Goal: Check status: Check status

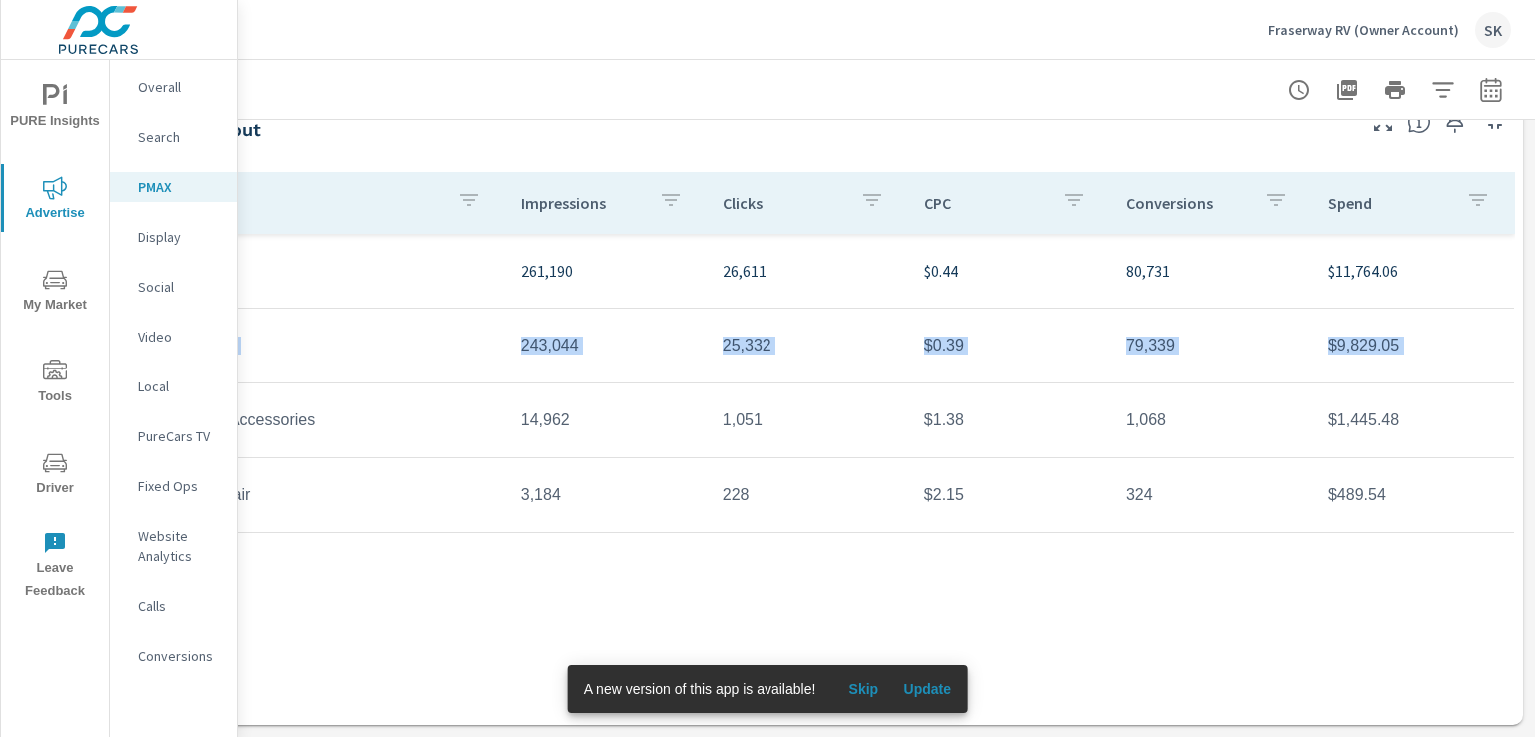
scroll to position [217, 196]
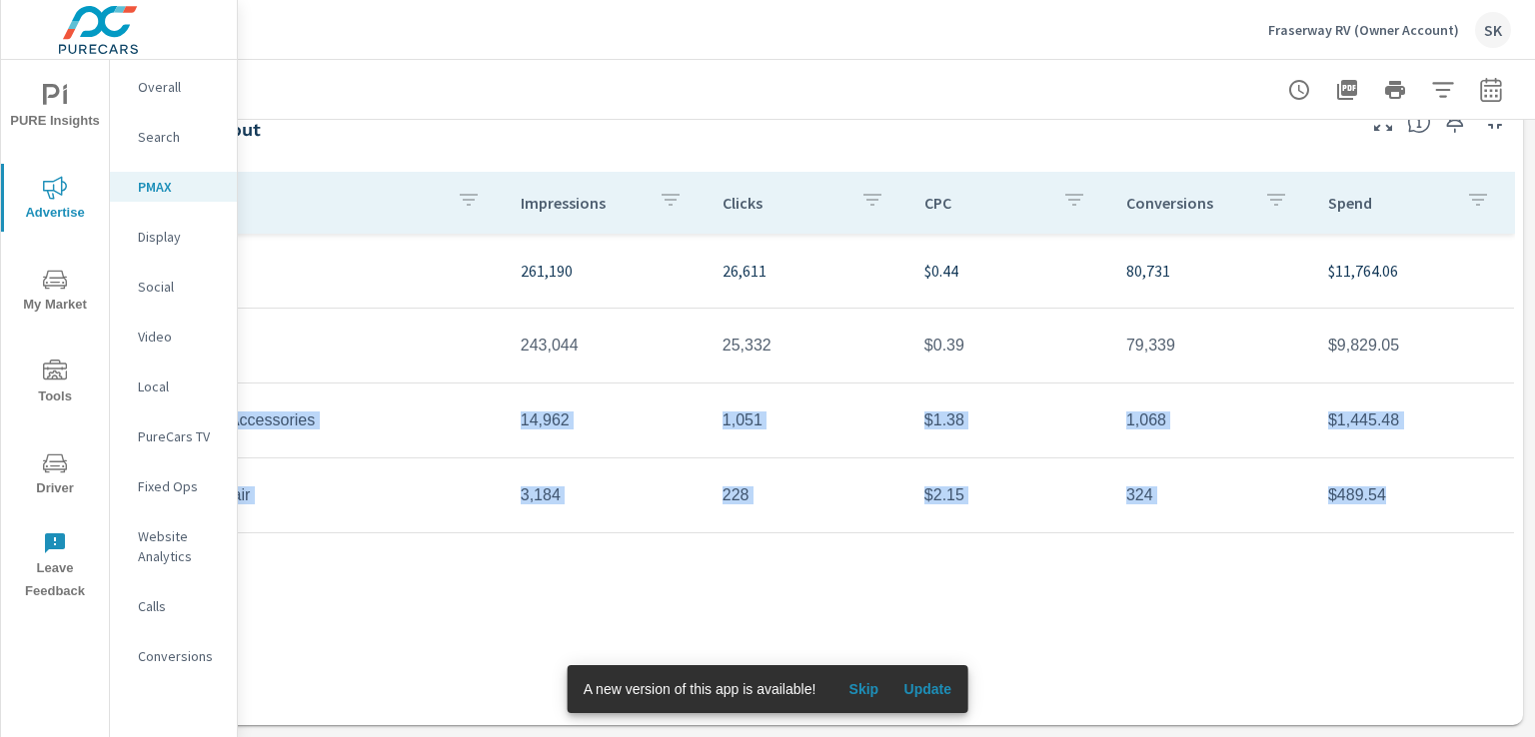
drag, startPoint x: 351, startPoint y: 413, endPoint x: 1387, endPoint y: 497, distance: 1039.7
click at [1387, 497] on tbody "261,190 26,611 $0.44 80,731 $11,764.06 C - PMax - Branding 243,044 25,332 $0.39…" at bounding box center [795, 384] width 1439 height 300
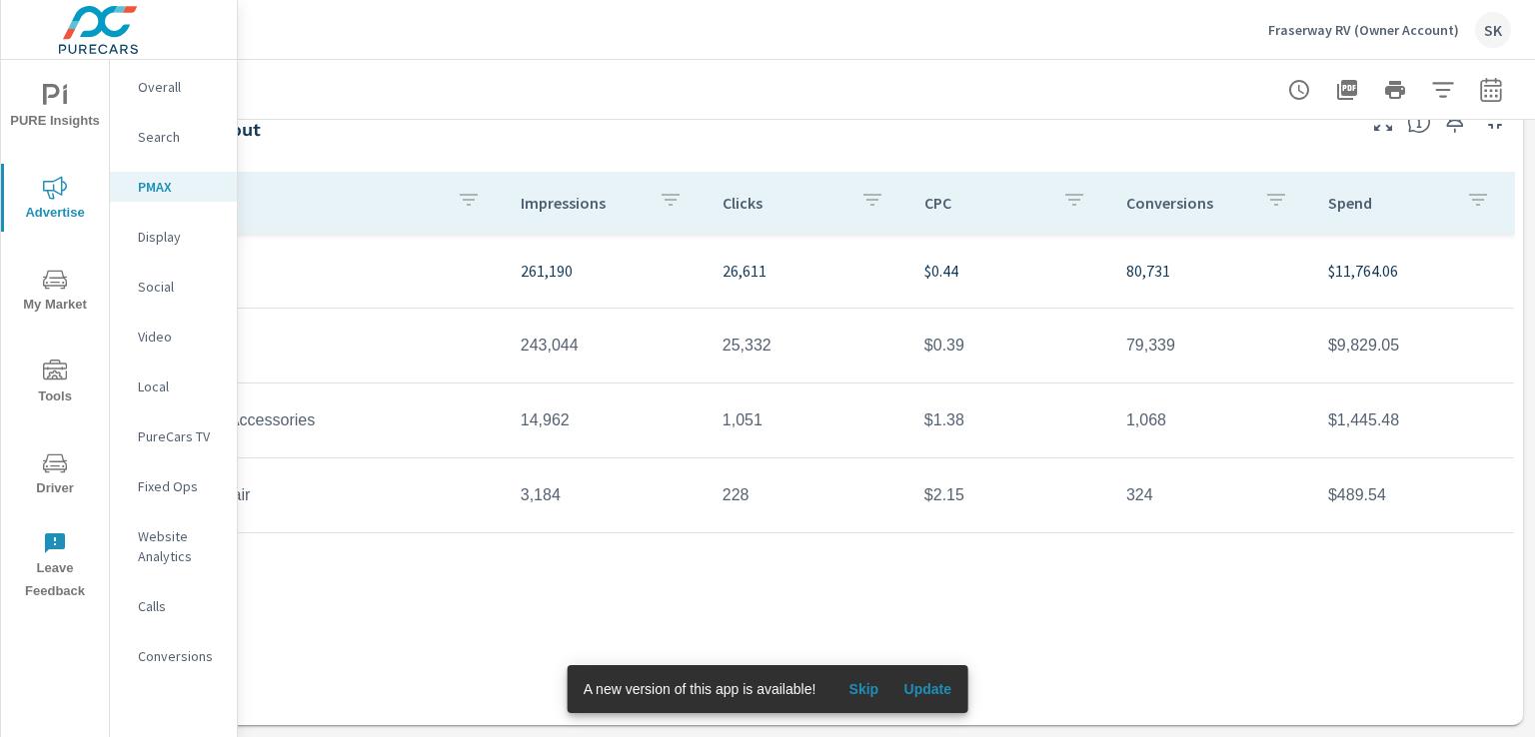
click at [934, 542] on div "Campaign Impressions Clicks CPC Conversions Spend 261,190 26,611 $0.44 80,731 $…" at bounding box center [795, 430] width 1439 height 516
drag, startPoint x: 1401, startPoint y: 501, endPoint x: 1319, endPoint y: 410, distance: 122.4
click at [1318, 409] on tbody "261,190 26,611 $0.44 80,731 $11,764.06 C - PMax - Branding 243,044 25,332 $0.39…" at bounding box center [795, 384] width 1439 height 300
click at [1350, 474] on td "$489.54" at bounding box center [1413, 496] width 202 height 50
drag, startPoint x: 1307, startPoint y: 405, endPoint x: 1393, endPoint y: 485, distance: 117.4
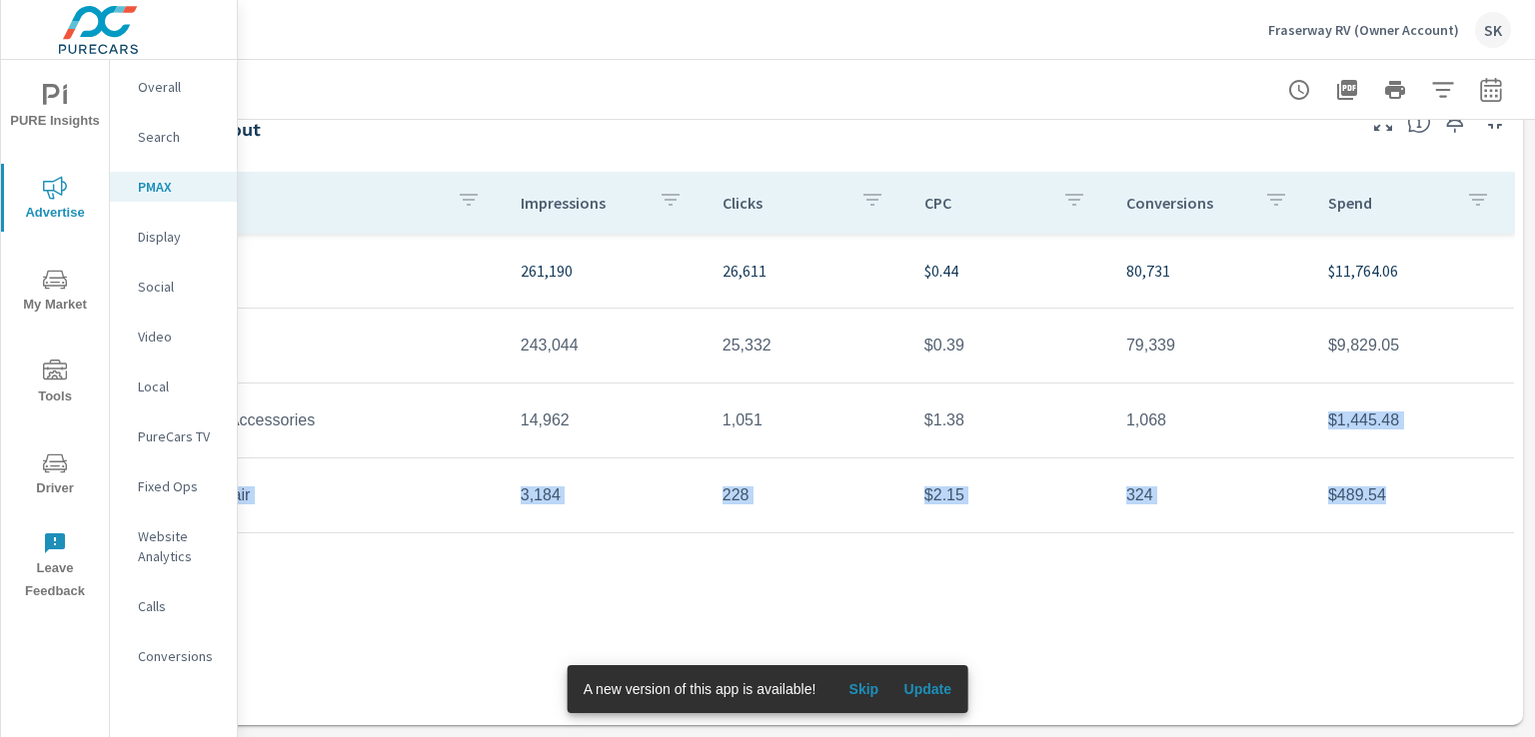
click at [1393, 485] on tbody "261,190 26,611 $0.44 80,731 $11,764.06 C - PMax - Branding 243,044 25,332 $0.39…" at bounding box center [795, 384] width 1439 height 300
click at [1313, 553] on div "Campaign Impressions Clicks CPC Conversions Spend 261,190 26,611 $0.44 80,731 $…" at bounding box center [795, 430] width 1439 height 516
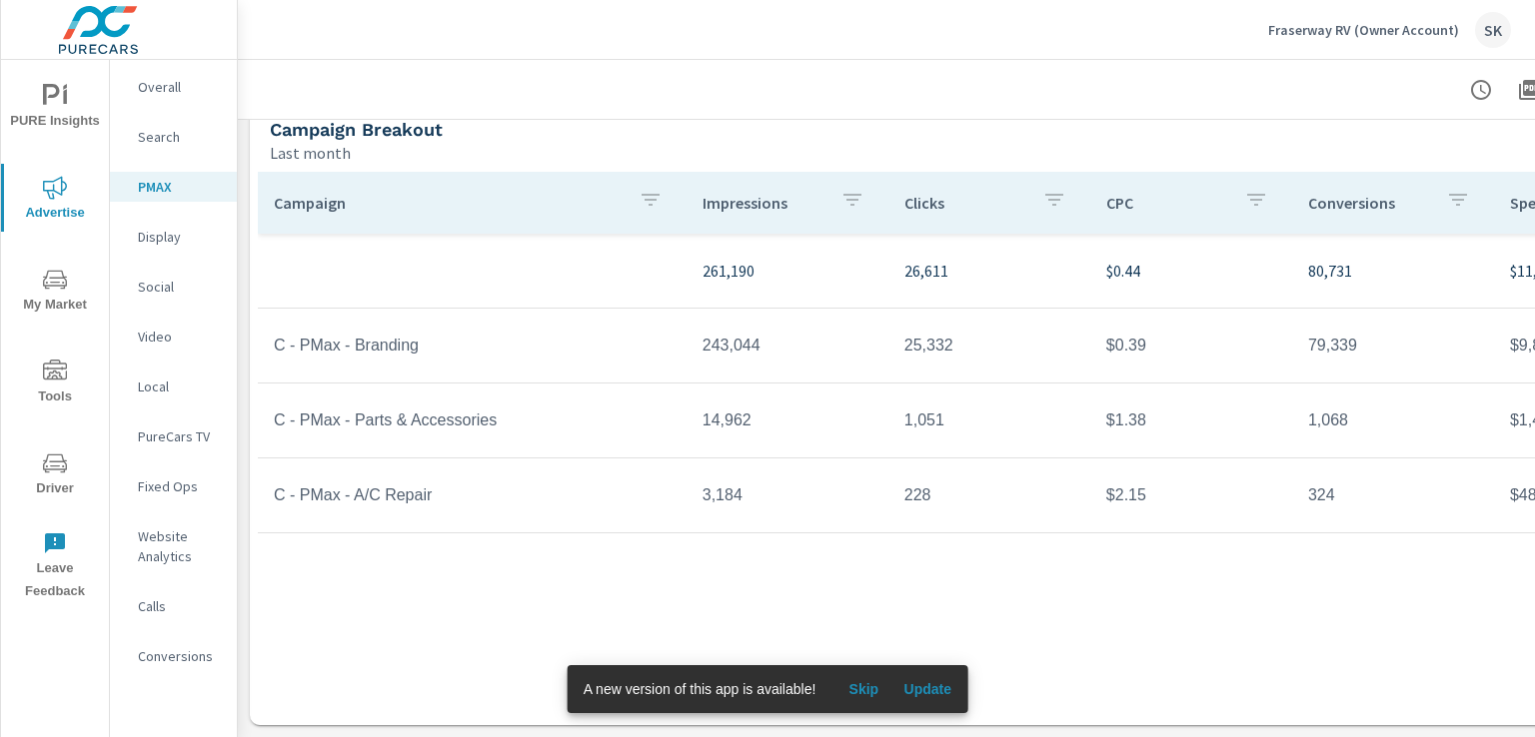
click at [472, 43] on div "Fraserway RV (Owner Account) SK" at bounding box center [886, 29] width 1249 height 59
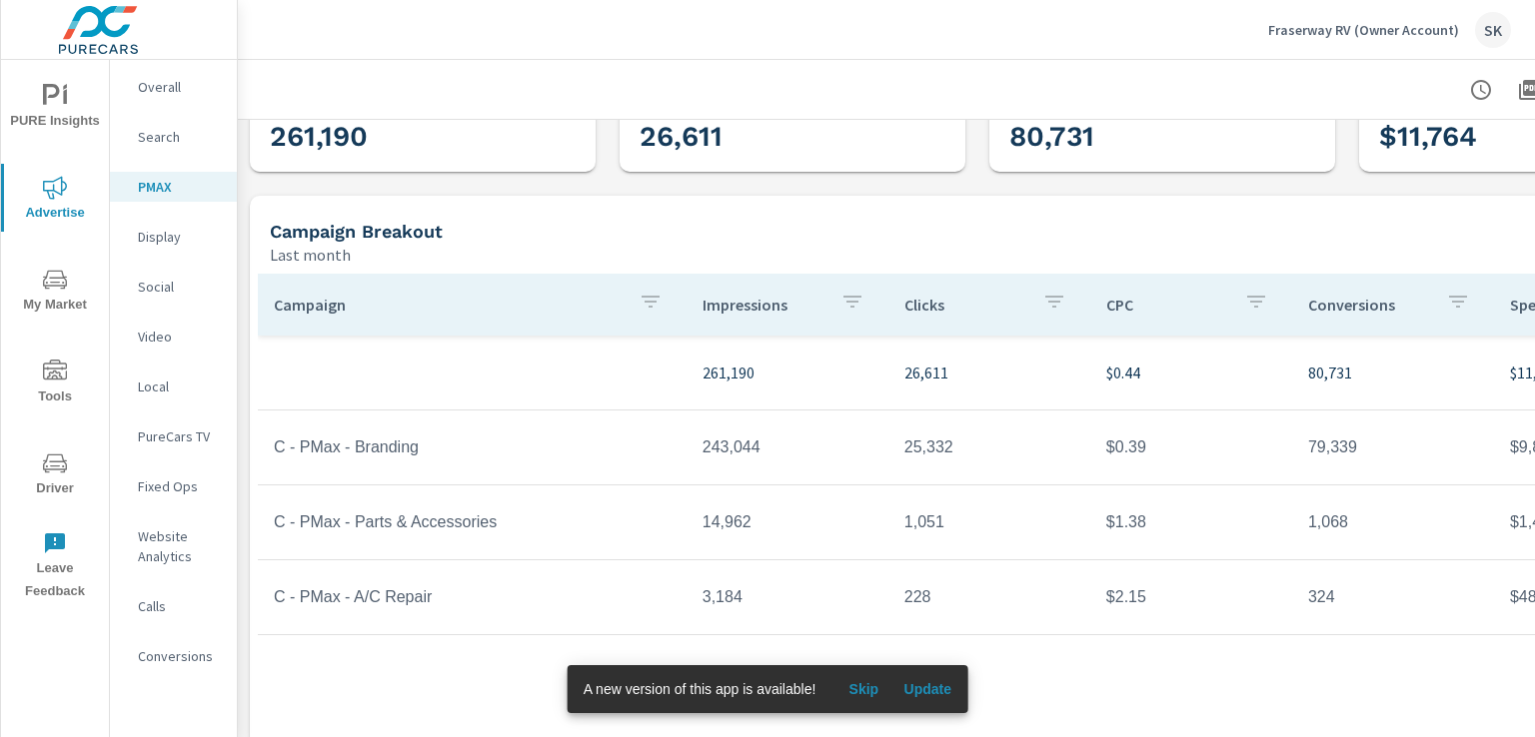
scroll to position [0, 0]
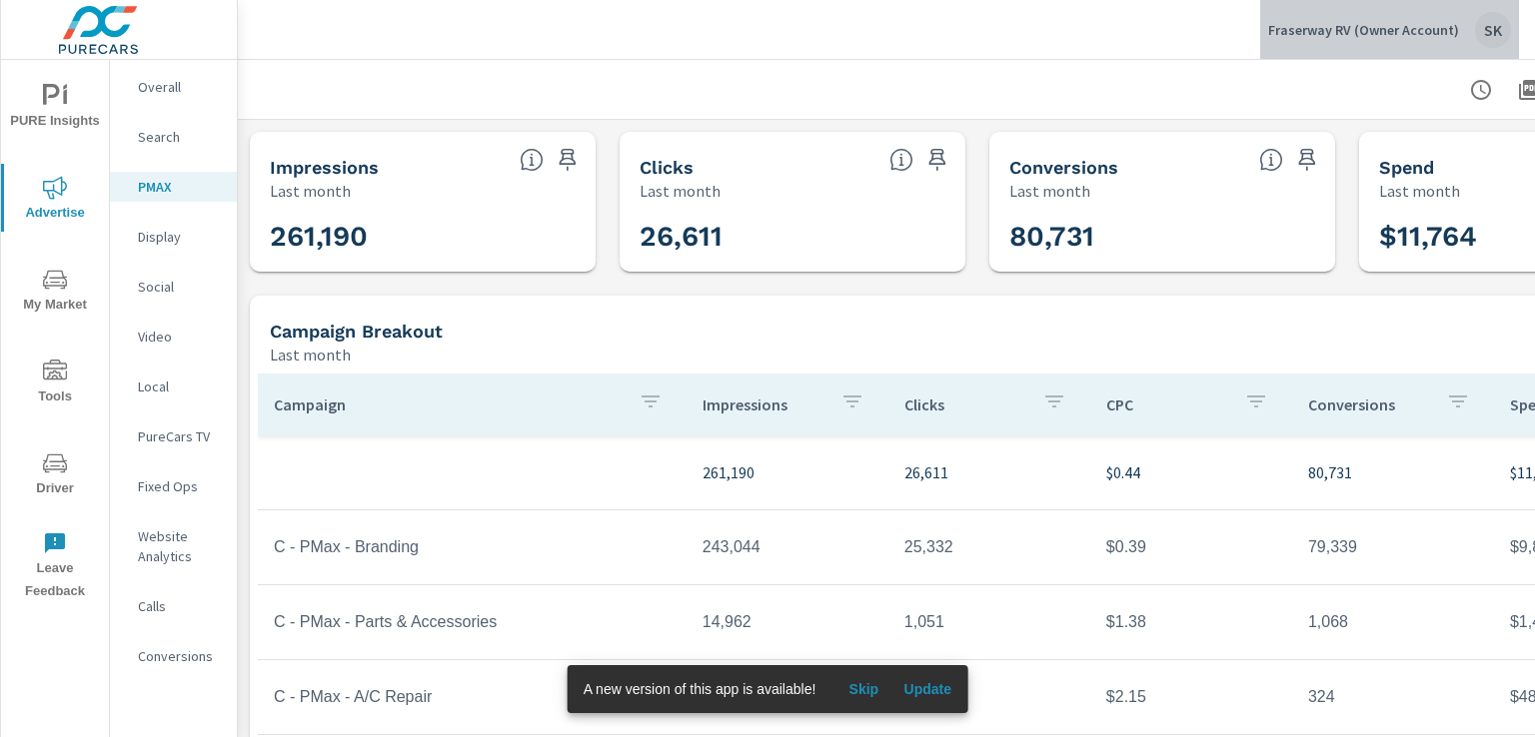
click at [1495, 21] on div "SK" at bounding box center [1493, 30] width 36 height 36
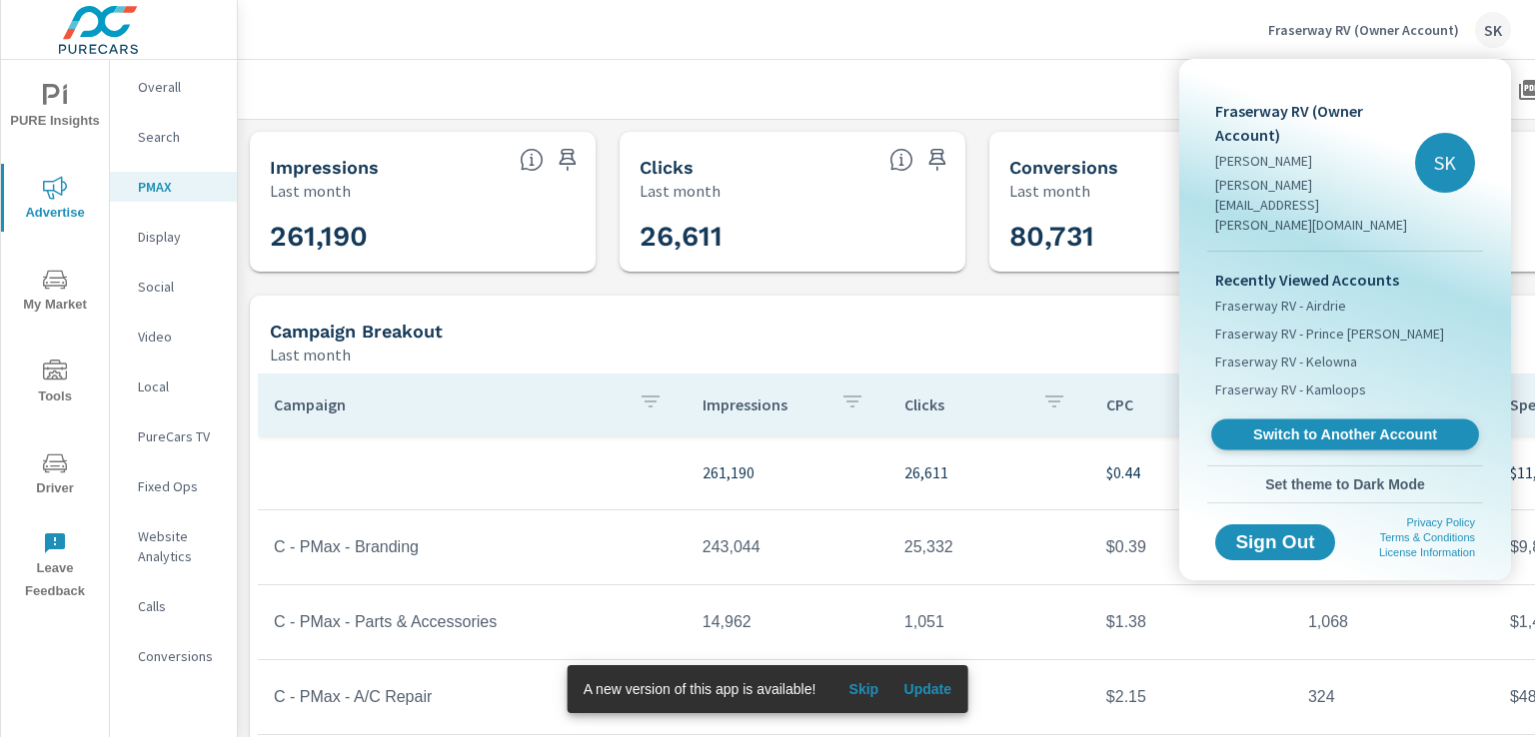
click at [1299, 426] on span "Switch to Another Account" at bounding box center [1344, 435] width 245 height 19
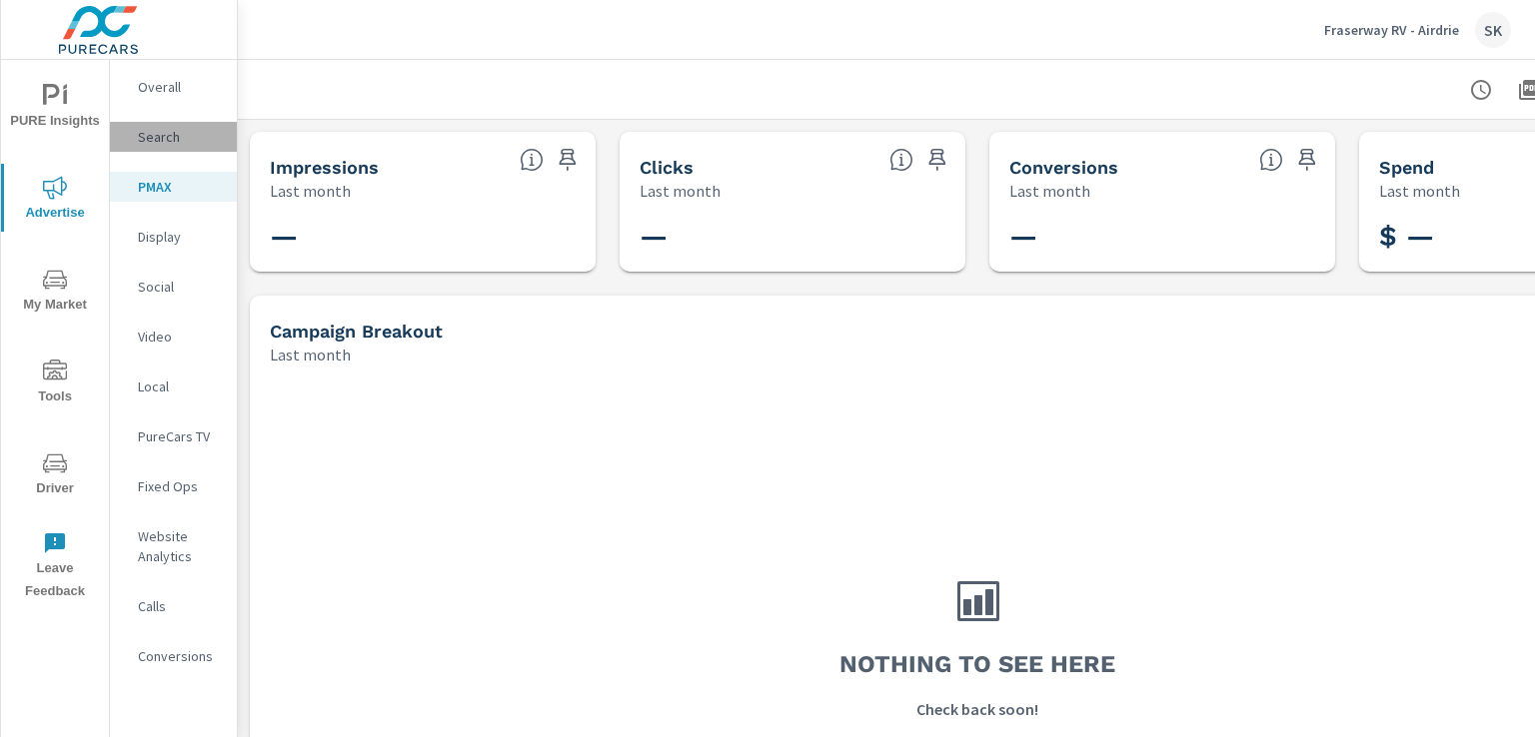
click at [159, 141] on p "Search" at bounding box center [179, 137] width 83 height 20
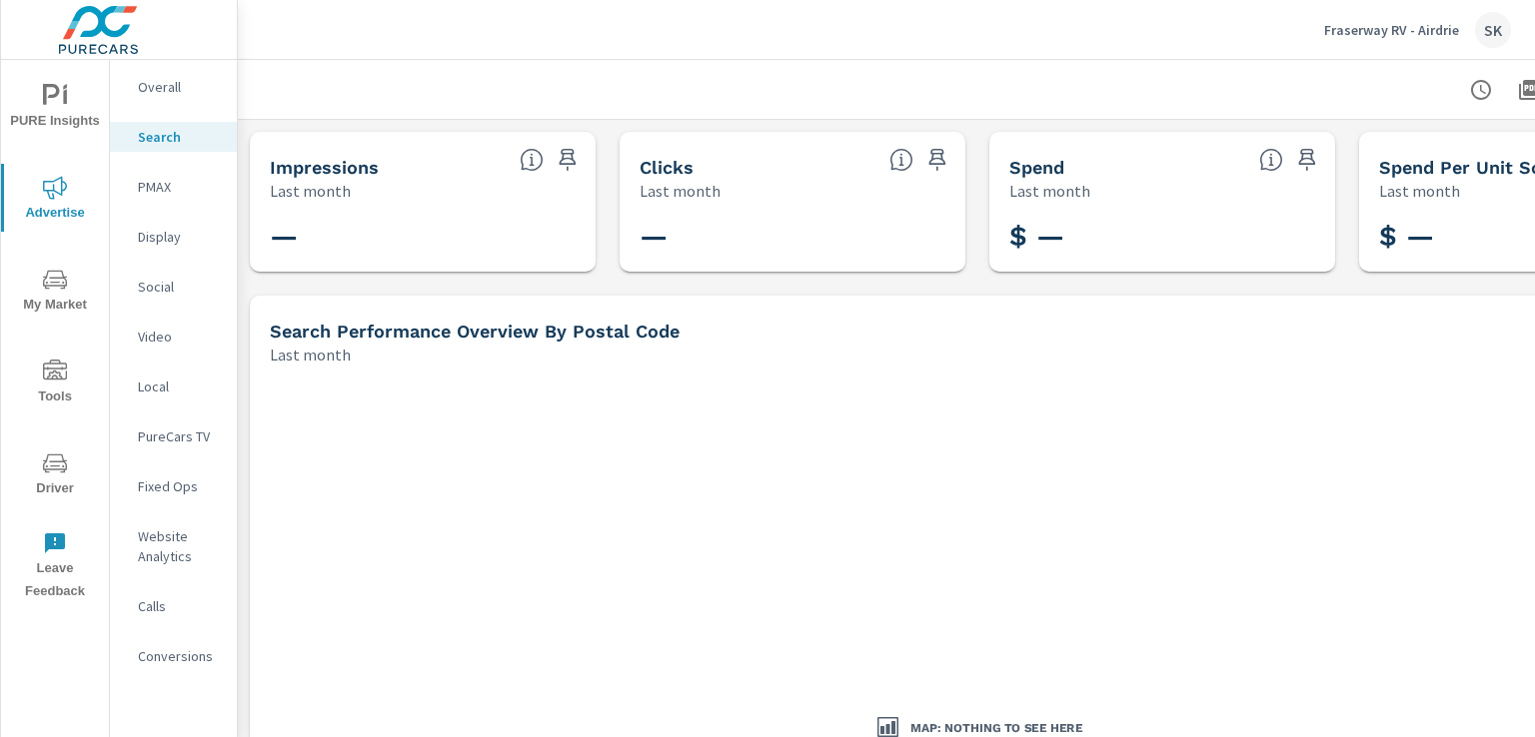
click at [153, 184] on p "PMAX" at bounding box center [179, 187] width 83 height 20
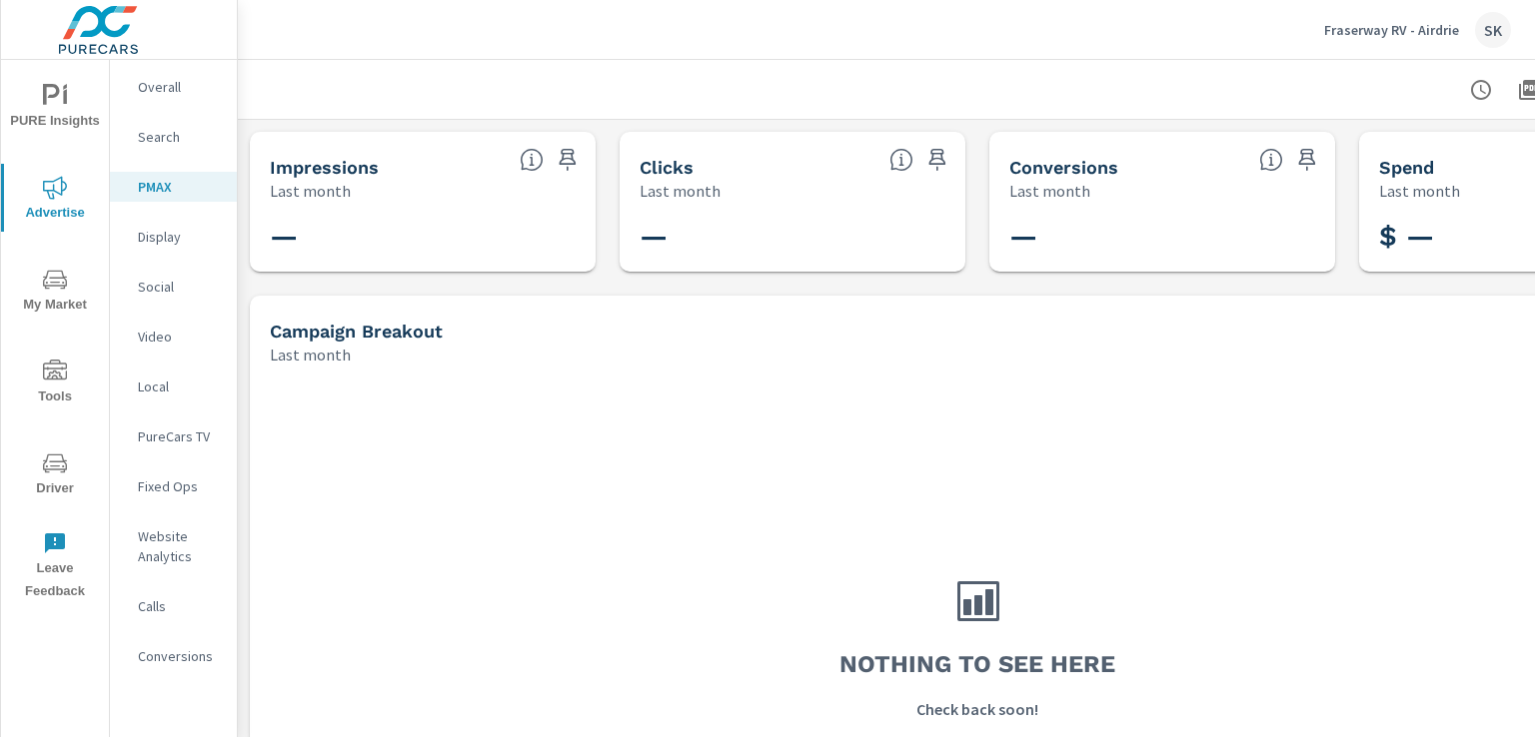
click at [156, 194] on p "PMAX" at bounding box center [179, 187] width 83 height 20
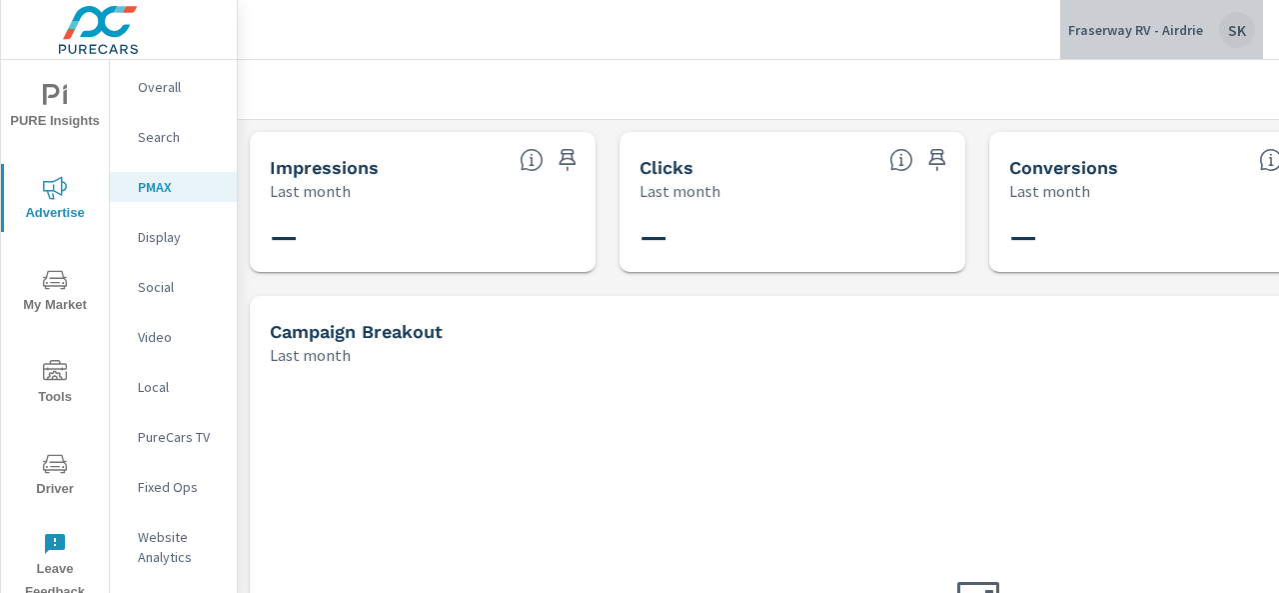
click at [1234, 20] on div "SK" at bounding box center [1237, 30] width 36 height 36
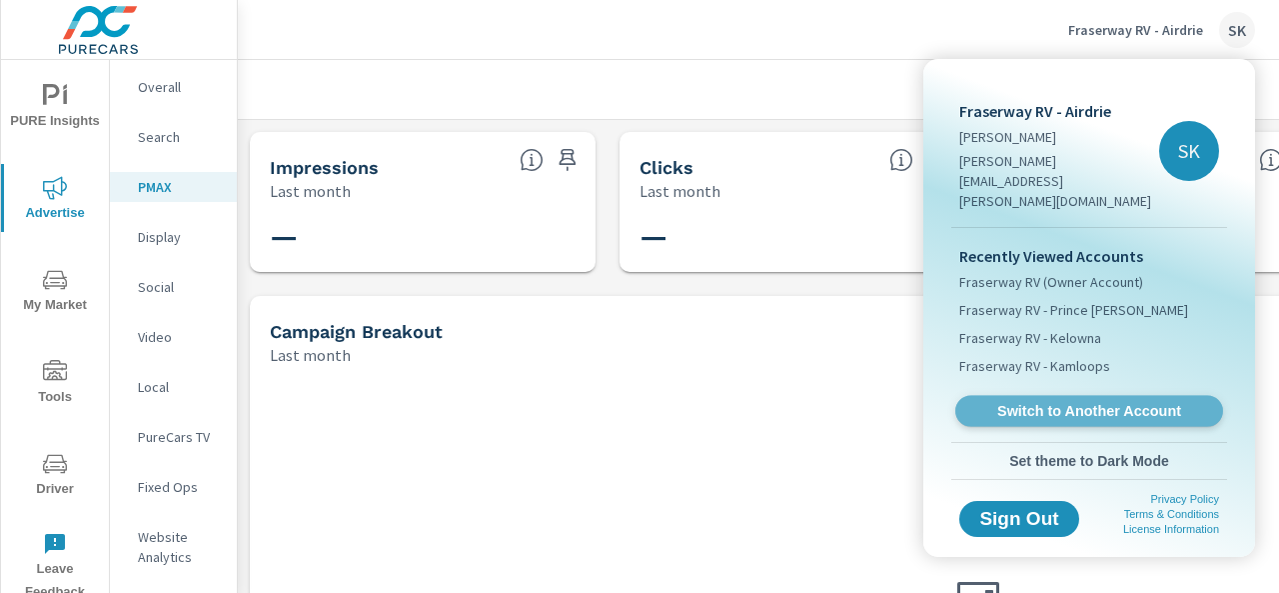
click at [1093, 402] on span "Switch to Another Account" at bounding box center [1088, 411] width 245 height 19
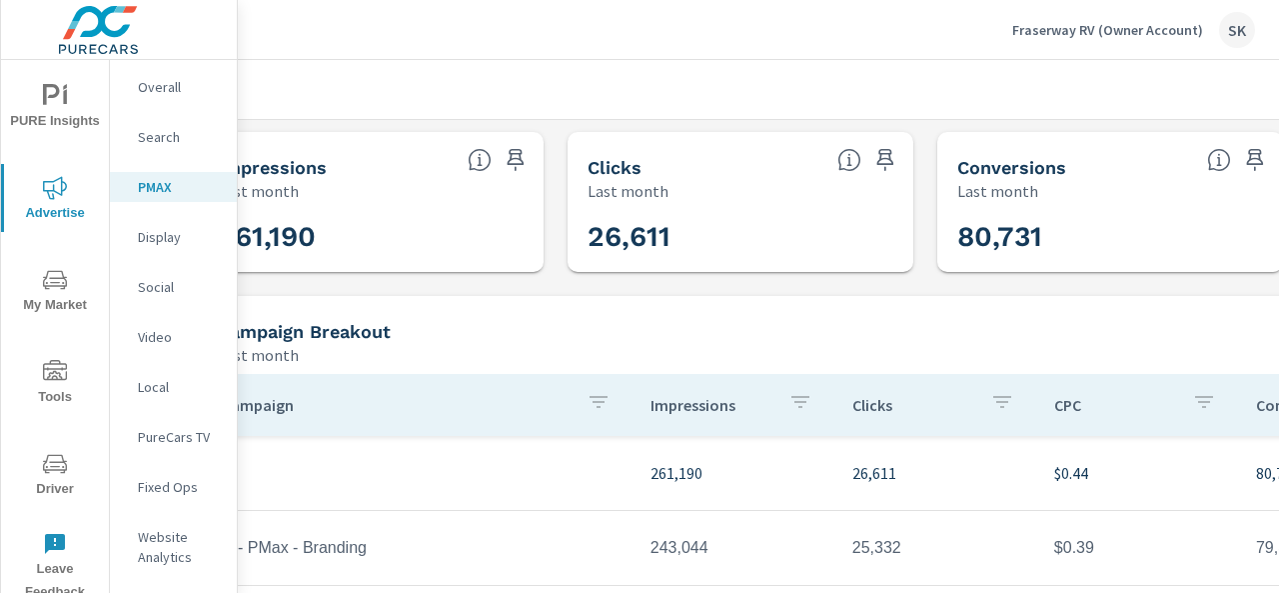
scroll to position [362, 0]
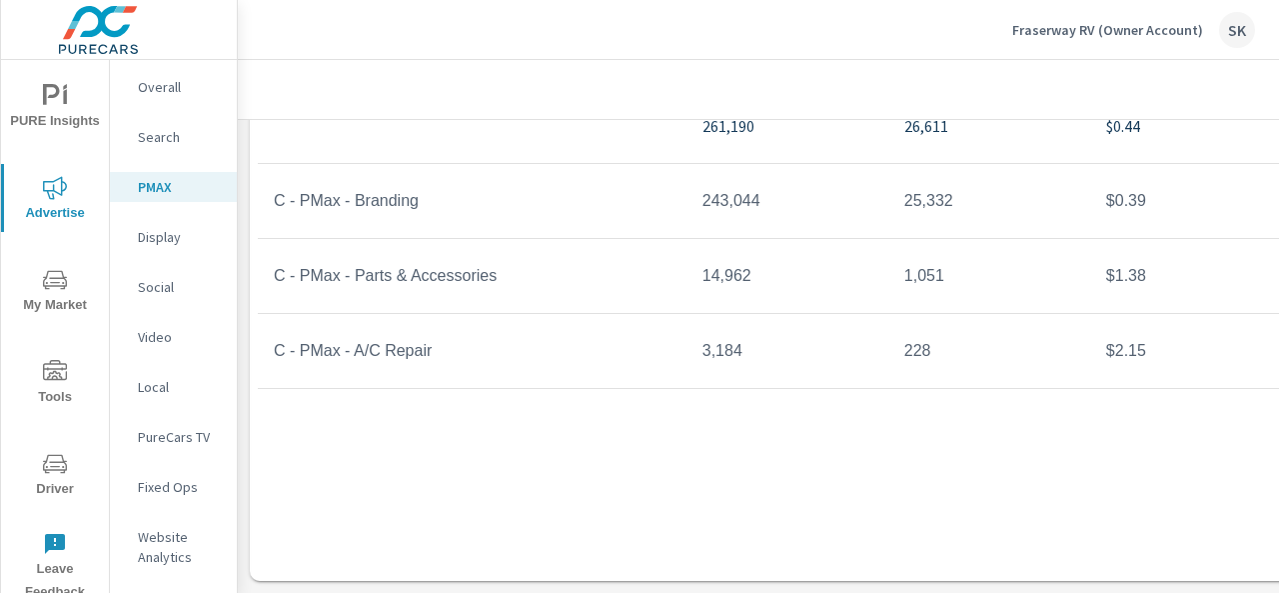
click at [624, 472] on div "Campaign Impressions Clicks CPC Conversions Spend 261,190 26,611 $0.44 80,731 $…" at bounding box center [977, 285] width 1439 height 516
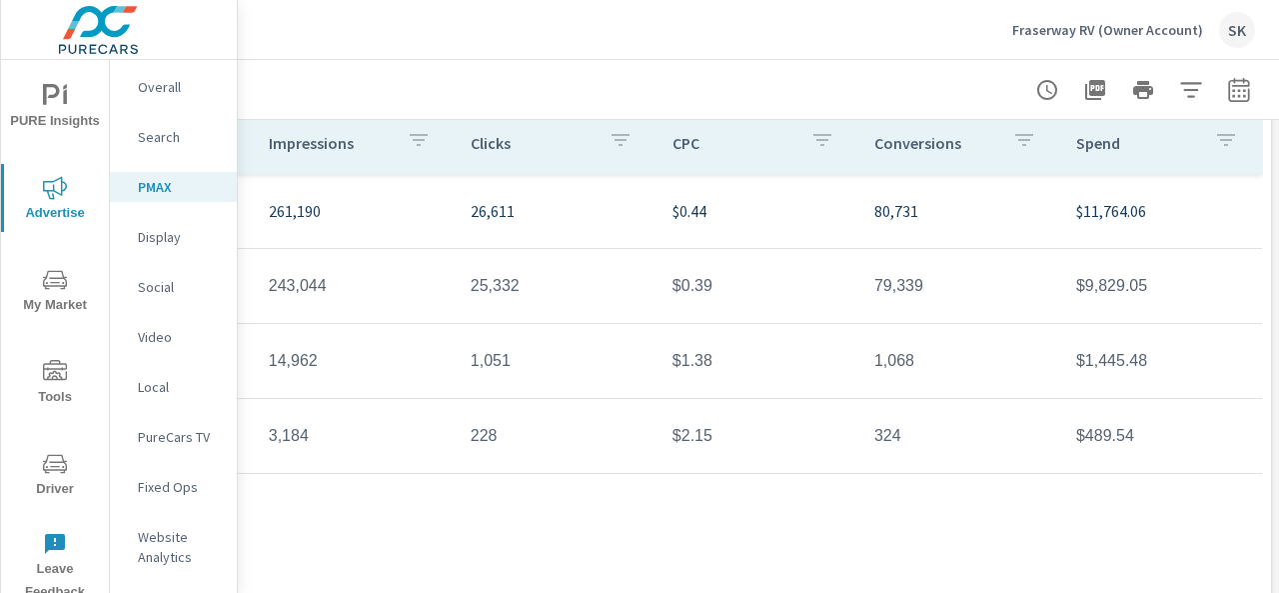
scroll to position [262, 453]
